Goal: Information Seeking & Learning: Learn about a topic

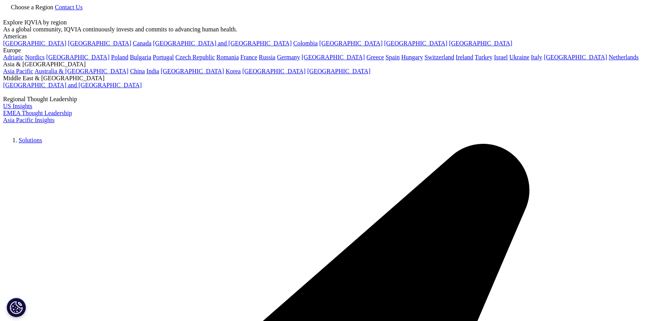
scroll to position [105, 0]
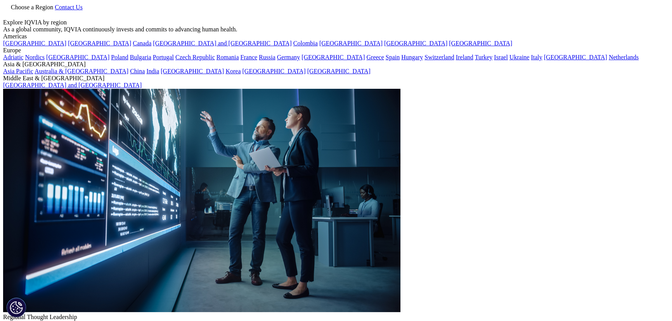
type input "rheumatology"
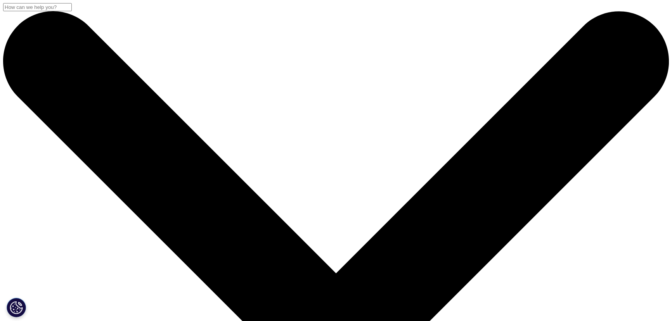
scroll to position [35, 0]
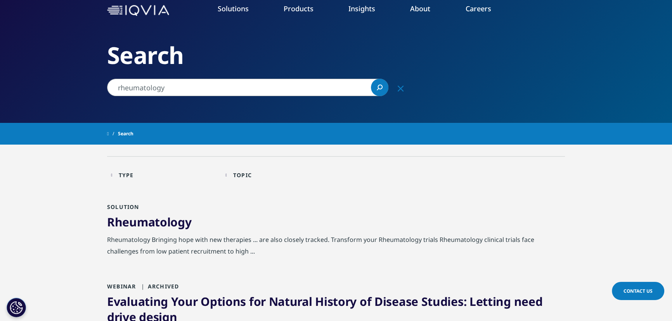
click at [166, 226] on span "Rheumatology" at bounding box center [149, 222] width 84 height 16
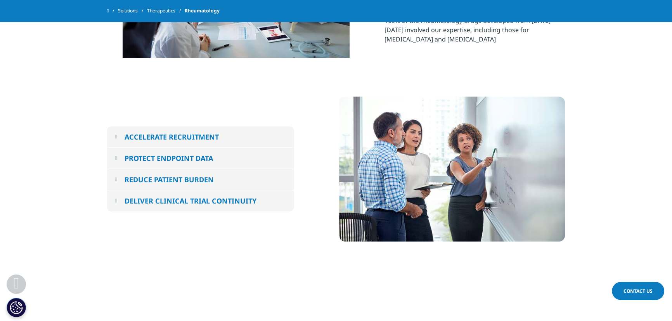
scroll to position [388, 0]
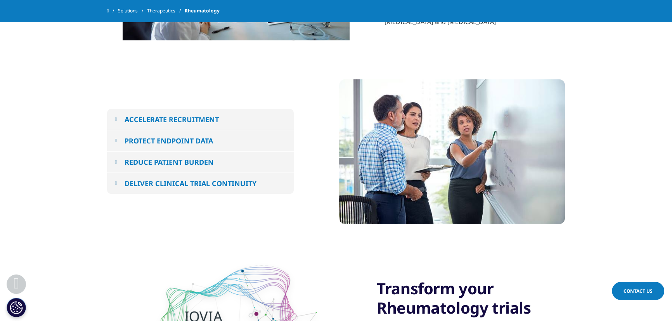
click at [121, 166] on button "REDUCE PATIENT BURDEN" at bounding box center [200, 162] width 187 height 21
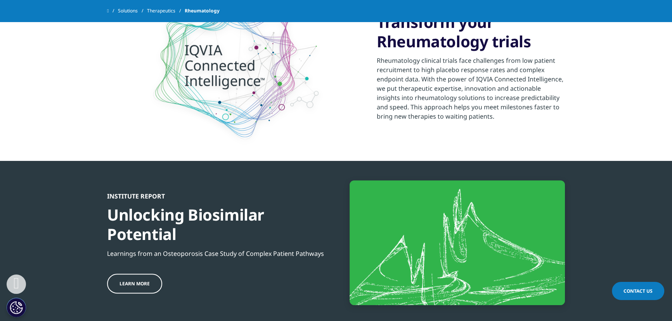
scroll to position [740, 0]
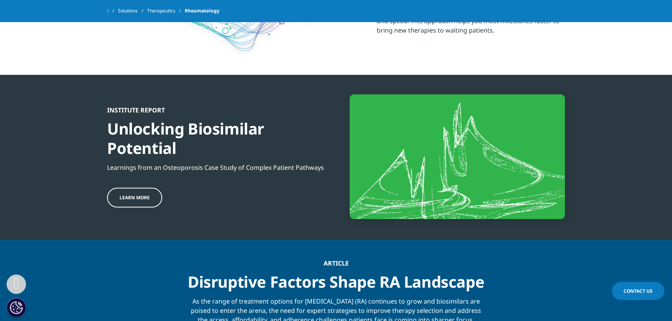
click at [133, 195] on span "Learn more" at bounding box center [134, 197] width 30 height 7
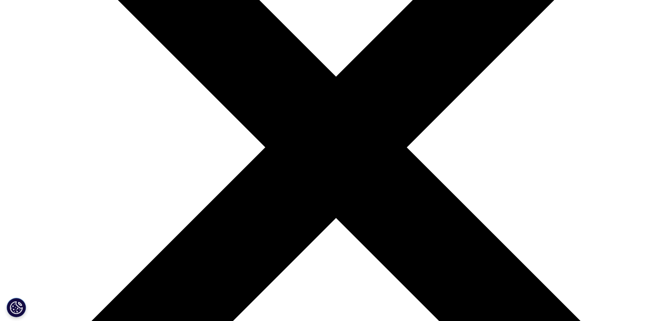
scroll to position [211, 0]
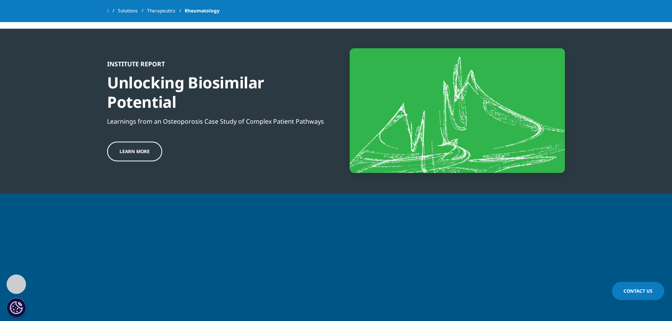
scroll to position [846, 0]
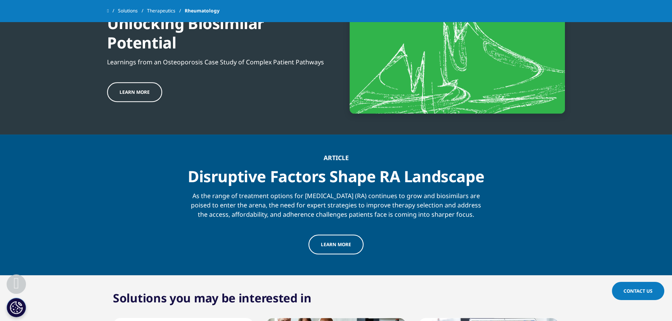
click at [344, 238] on link "LEARN MORE" at bounding box center [335, 245] width 55 height 20
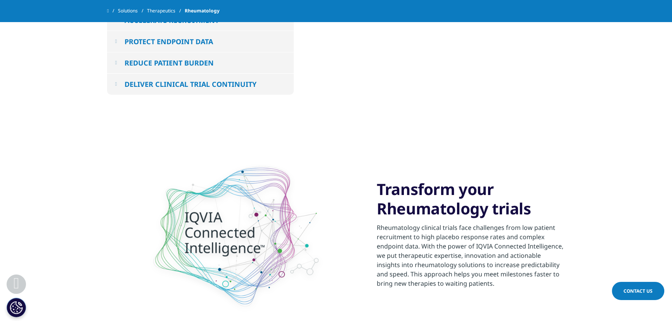
scroll to position [388, 0]
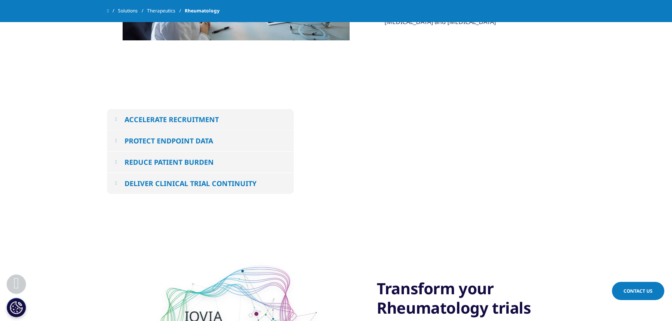
click at [116, 164] on em at bounding box center [116, 161] width 2 height 5
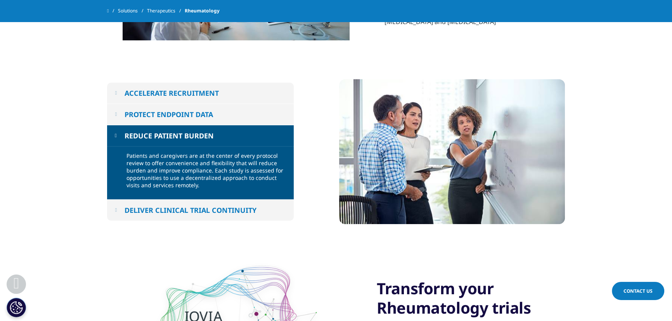
click at [117, 114] on em at bounding box center [116, 114] width 2 height 5
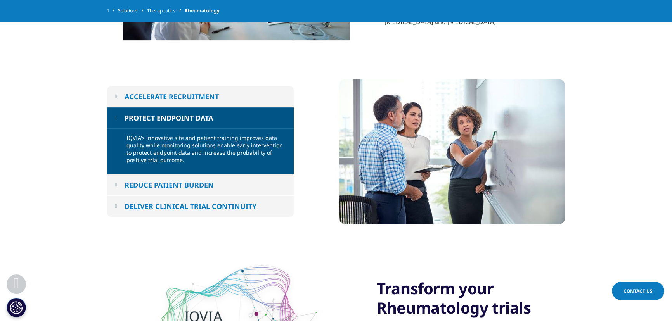
click at [120, 206] on button "DELIVER CLINICAL TRIAL CONTINUITY" at bounding box center [200, 206] width 187 height 21
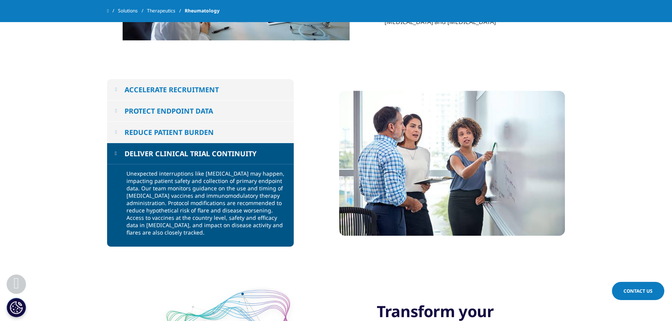
click at [120, 88] on button "ACCELERATE RECRUITMENT" at bounding box center [200, 89] width 187 height 21
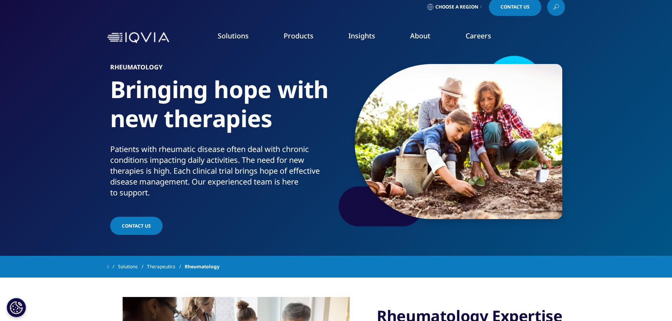
scroll to position [0, 0]
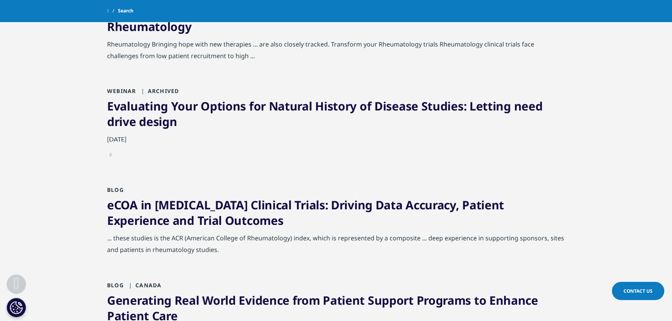
scroll to position [247, 0]
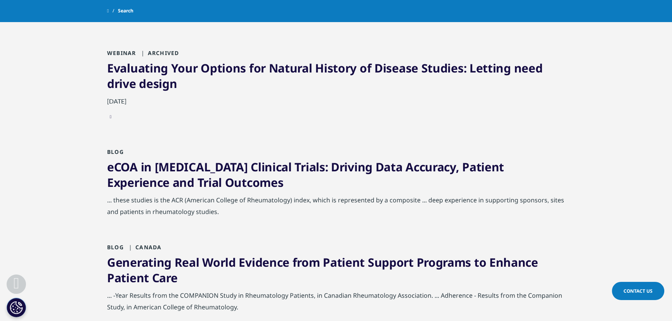
click at [206, 165] on link "eCOA in Rheumatoid Arthritis Clinical Trials: Driving Data Accuracy, Patient Ex…" at bounding box center [305, 174] width 397 height 31
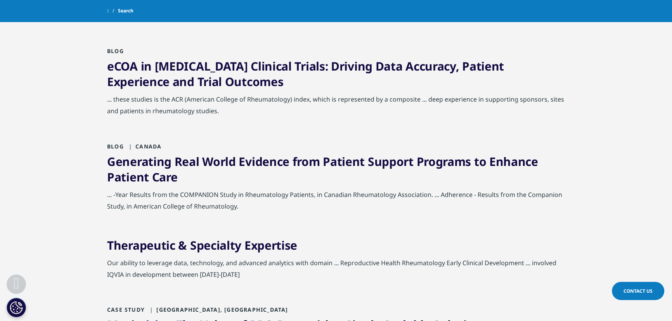
scroll to position [352, 0]
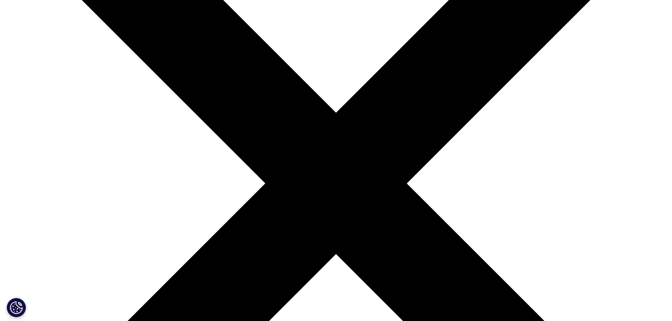
scroll to position [141, 0]
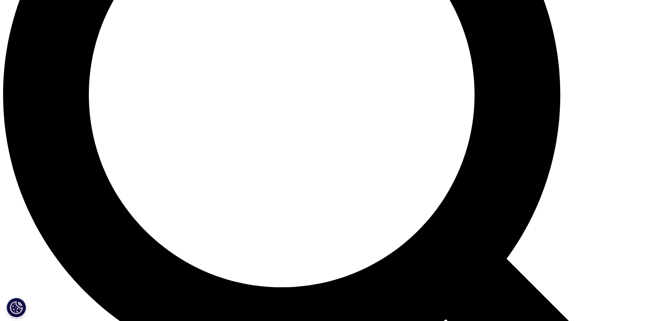
scroll to position [862, 0]
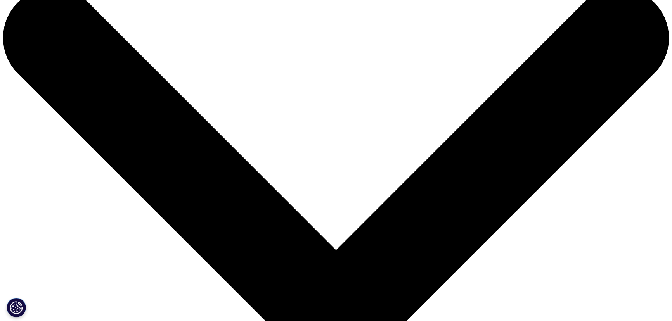
scroll to position [0, 0]
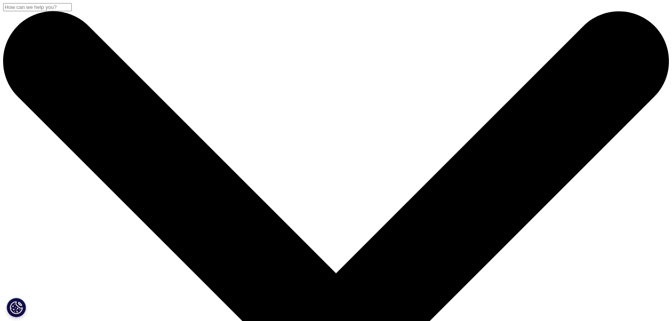
drag, startPoint x: 186, startPoint y: 125, endPoint x: 15, endPoint y: 112, distance: 171.5
type input "obesity"
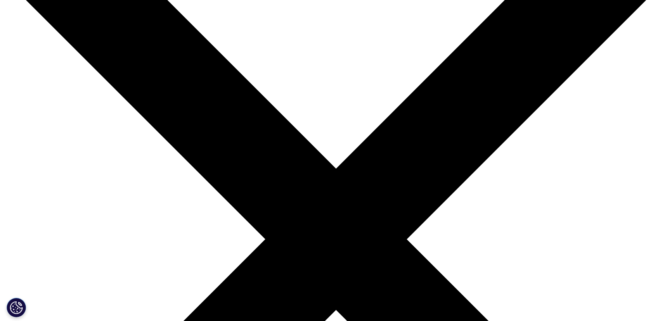
scroll to position [105, 0]
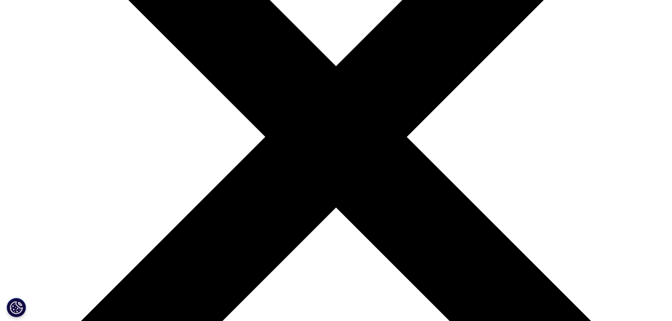
scroll to position [211, 0]
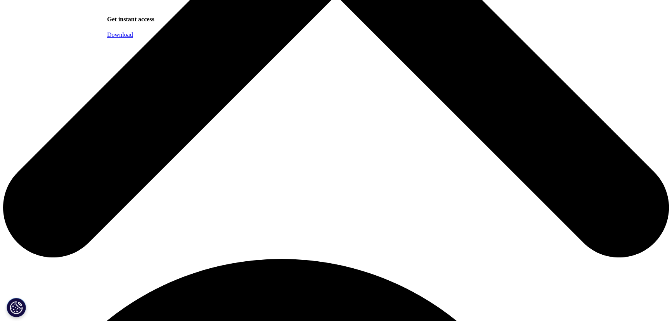
scroll to position [493, 0]
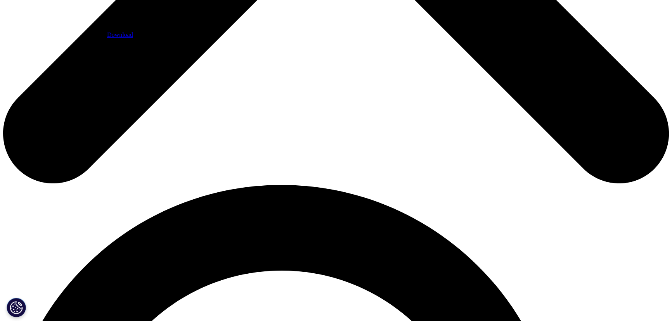
click at [133, 38] on link "Download" at bounding box center [120, 34] width 26 height 7
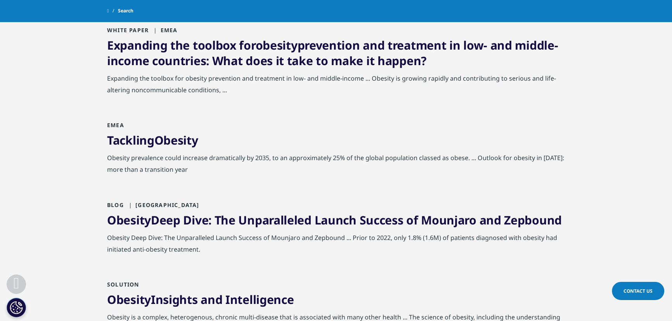
scroll to position [282, 0]
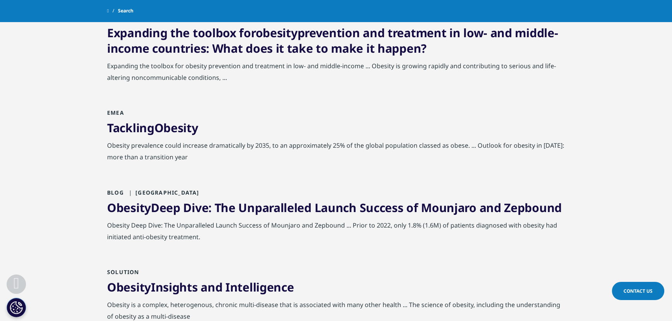
click at [232, 207] on link "Obesity Deep Dive: The Unparalleled Launch Success of Mounjaro and Zepbound" at bounding box center [334, 208] width 454 height 16
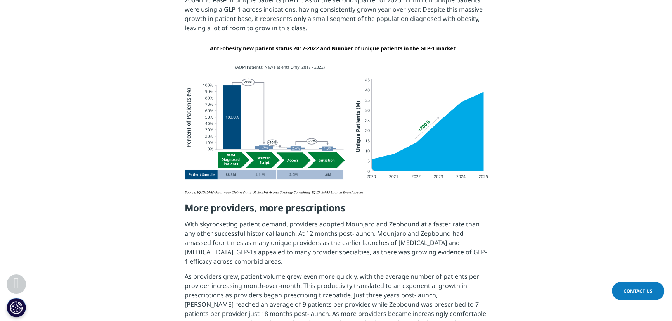
scroll to position [1339, 0]
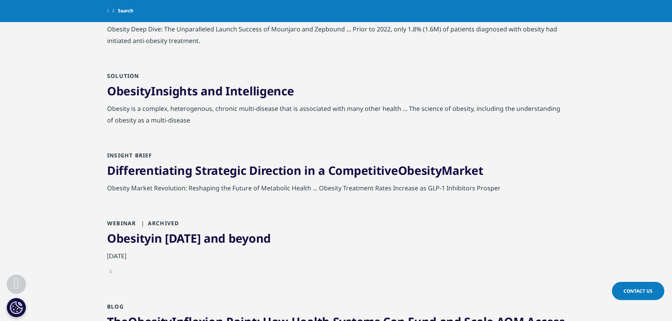
scroll to position [510, 0]
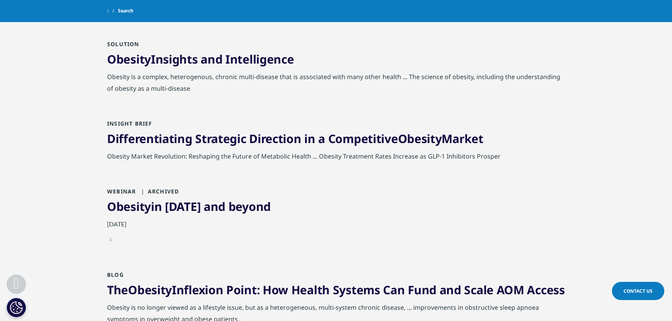
click at [311, 138] on link "Differentiating Strategic Direction in a Competitive Obesity Market" at bounding box center [295, 139] width 376 height 16
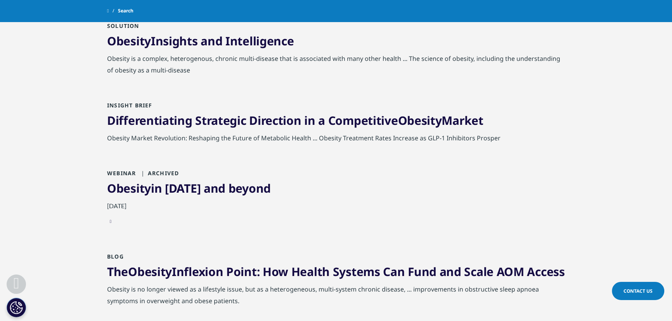
scroll to position [580, 0]
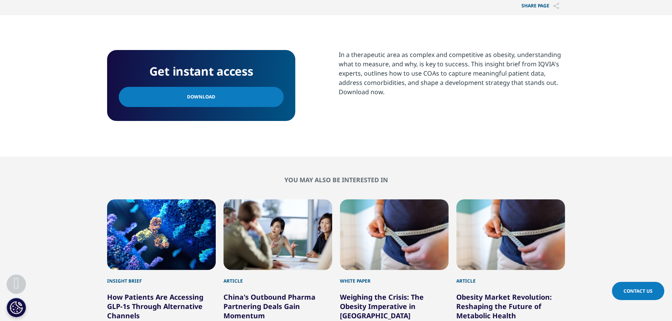
scroll to position [317, 0]
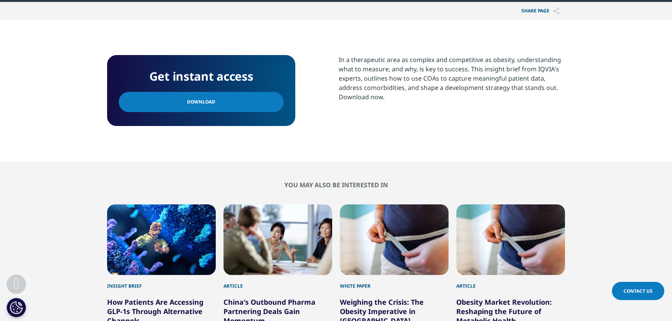
click at [229, 113] on div "Get instant access Download" at bounding box center [201, 90] width 188 height 71
click at [223, 101] on link "Download" at bounding box center [201, 102] width 165 height 20
